Goal: Check status: Check status

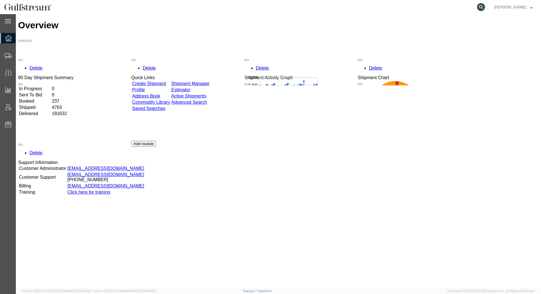
click at [485, 7] on icon at bounding box center [481, 7] width 8 height 8
click at [452, 8] on input "search" at bounding box center [391, 7] width 172 height 14
paste input "427185130336"
type input "427185130336"
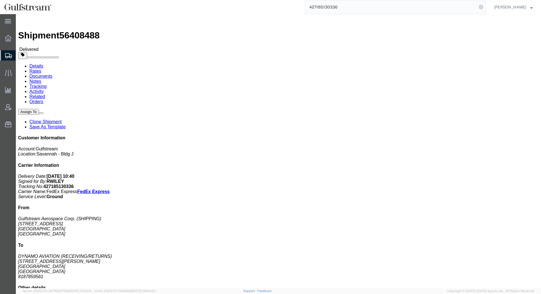
click link "Rates"
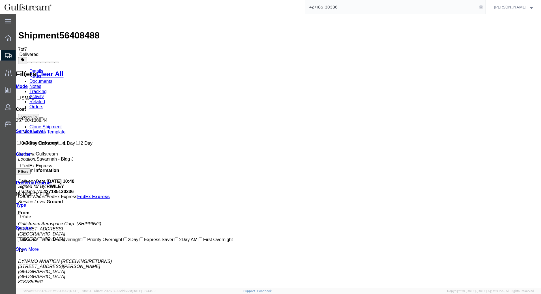
click at [485, 6] on icon at bounding box center [481, 7] width 8 height 8
click at [473, 5] on input "search" at bounding box center [391, 7] width 172 height 14
paste input "451408214911"
type input "451408214911"
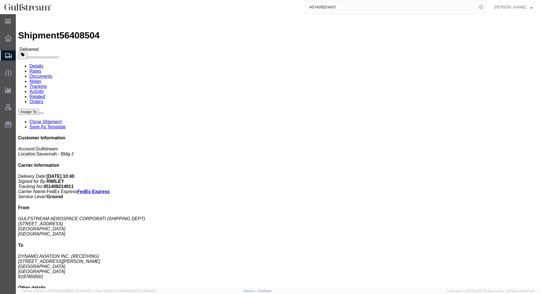
click link "Rates"
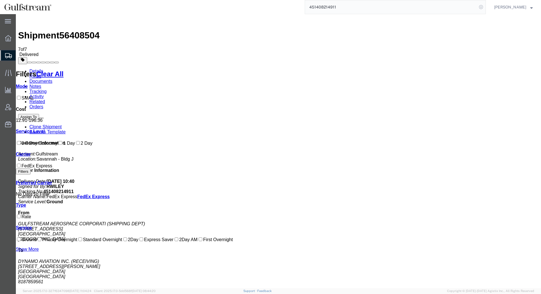
click at [485, 8] on icon at bounding box center [481, 7] width 8 height 8
click at [459, 6] on input "search" at bounding box center [391, 7] width 172 height 14
paste input "451408214944"
type input "451408214944"
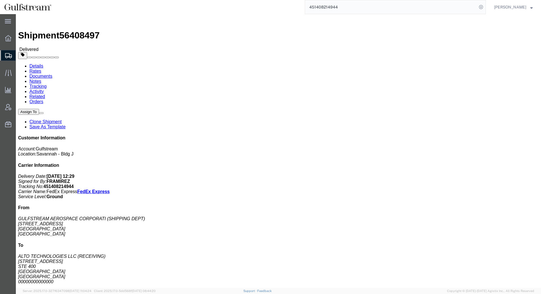
click link "Rates"
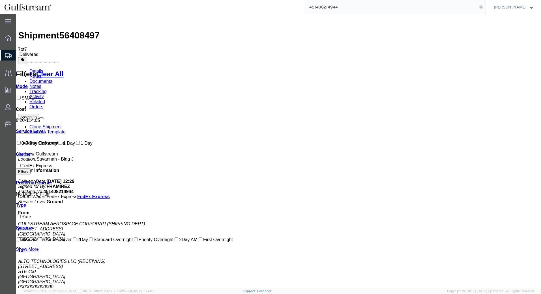
click at [485, 7] on icon at bounding box center [481, 7] width 8 height 8
click at [468, 7] on input "search" at bounding box center [391, 7] width 172 height 14
paste input "451408215068"
type input "451408215068"
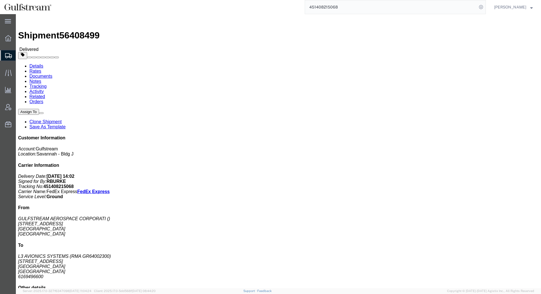
click link "Rates"
